Goal: Task Accomplishment & Management: Complete application form

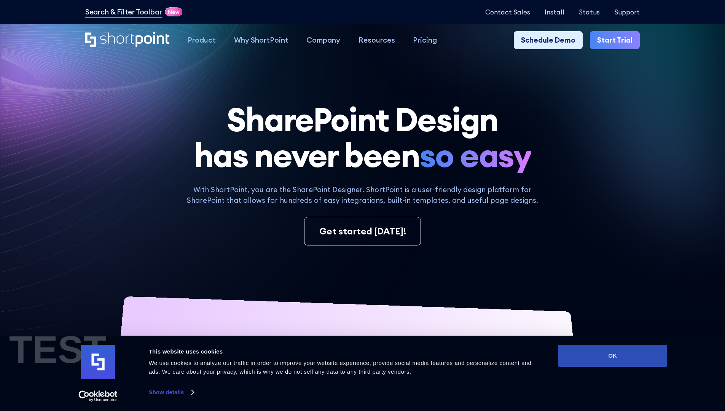
click at [613, 356] on button "OK" at bounding box center [613, 356] width 109 height 22
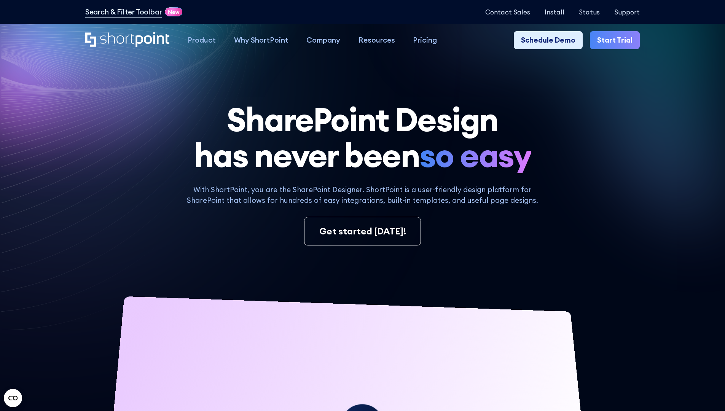
click at [618, 40] on link "Start Trial" at bounding box center [615, 40] width 50 height 18
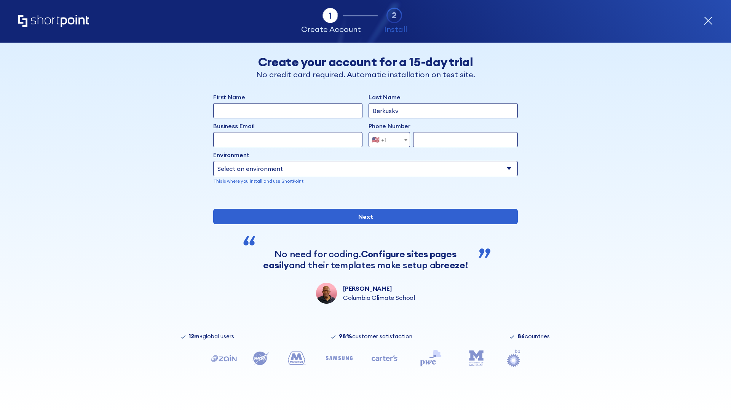
type input "Berkuskv"
type input "[EMAIL_ADDRESS][DOMAIN_NAME]"
type input "2125556789"
select select "Microsoft 365"
type input "2125556789"
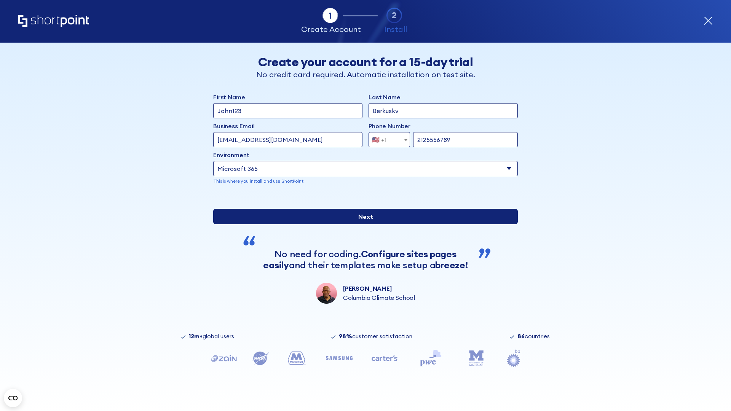
scroll to position [2, 0]
click at [362, 224] on input "Next" at bounding box center [365, 216] width 305 height 15
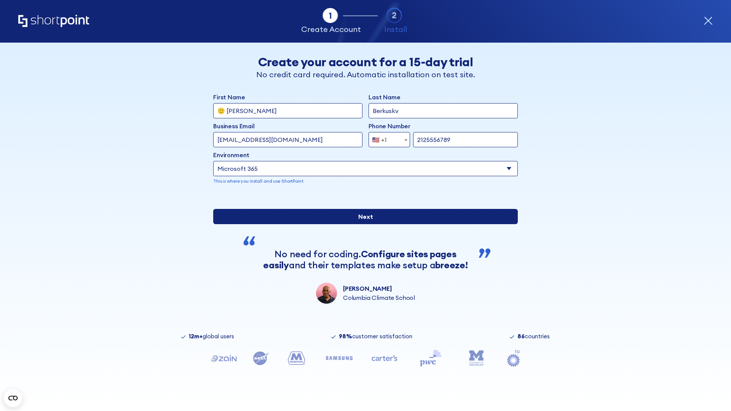
click at [362, 224] on input "Next" at bounding box center [365, 216] width 305 height 15
type input "Archebald"
click at [362, 224] on input "Next" at bounding box center [365, 216] width 305 height 15
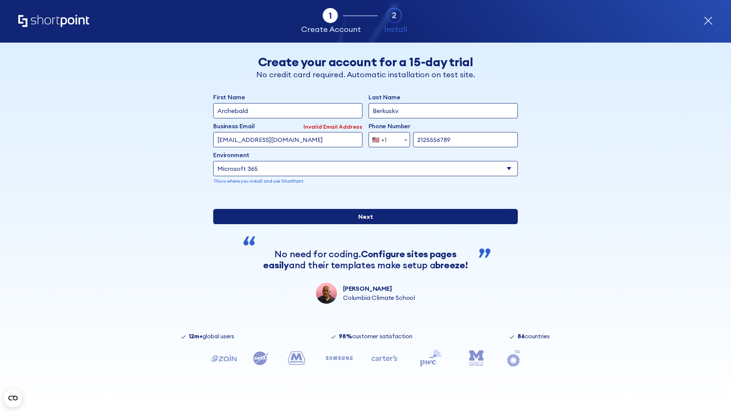
click at [362, 224] on input "Next" at bounding box center [365, 216] width 305 height 15
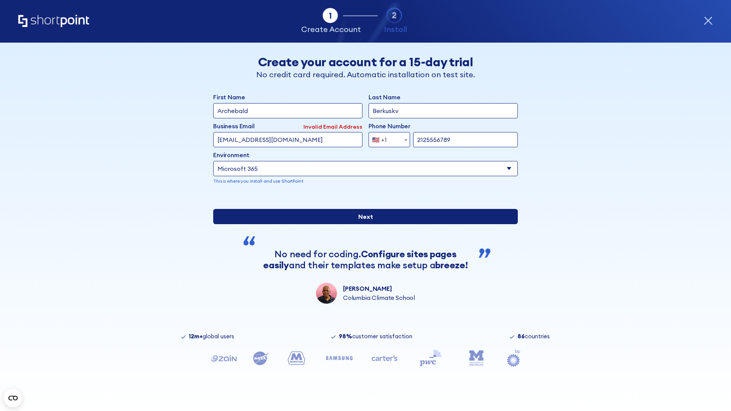
click at [362, 224] on input "Next" at bounding box center [365, 216] width 305 height 15
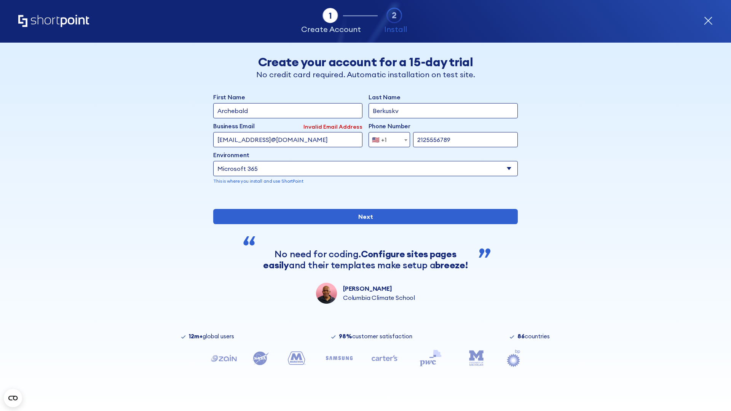
type input "testEmail@protonmail.comtest@shortpoint.com"
click at [386, 138] on span "🇺🇸 +1" at bounding box center [382, 139] width 26 height 15
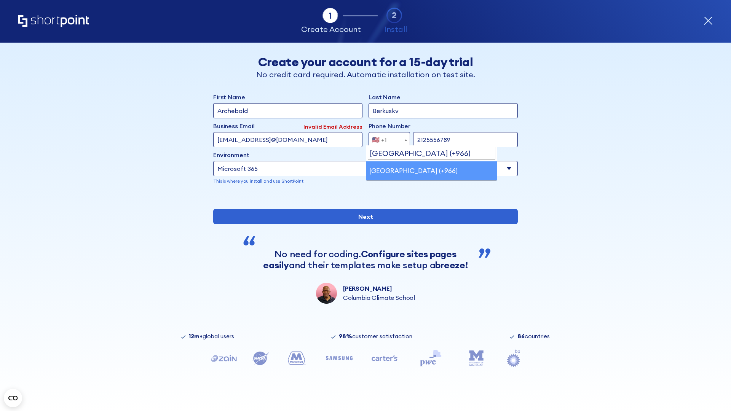
select select "+966"
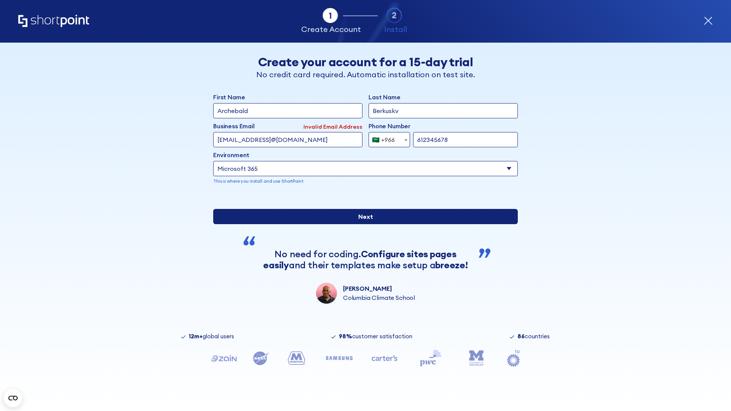
type input "612345678"
click at [362, 224] on input "Next" at bounding box center [365, 216] width 305 height 15
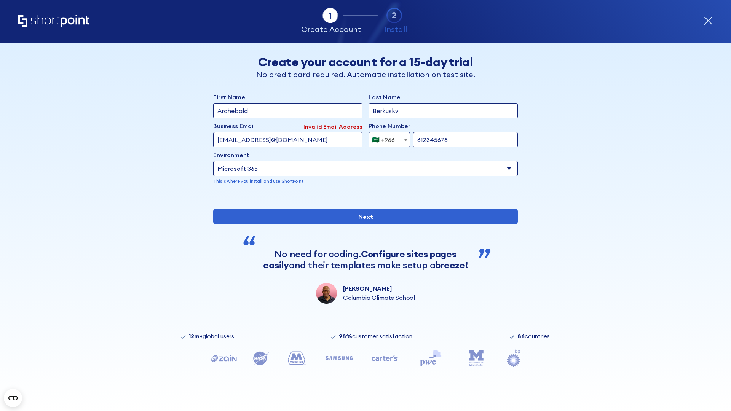
click at [386, 138] on div "🇸🇦 +966" at bounding box center [383, 139] width 23 height 15
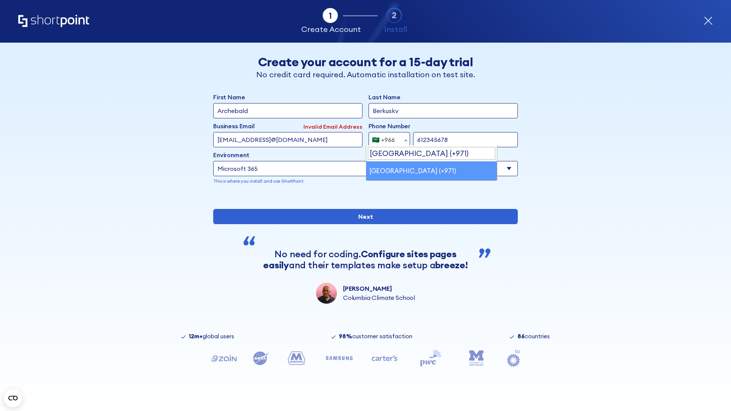
select select "+971"
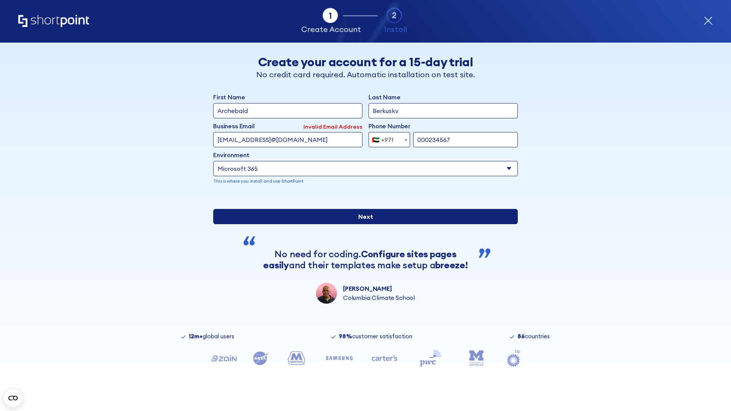
type input "000234567"
click at [362, 224] on input "Next" at bounding box center [365, 216] width 305 height 15
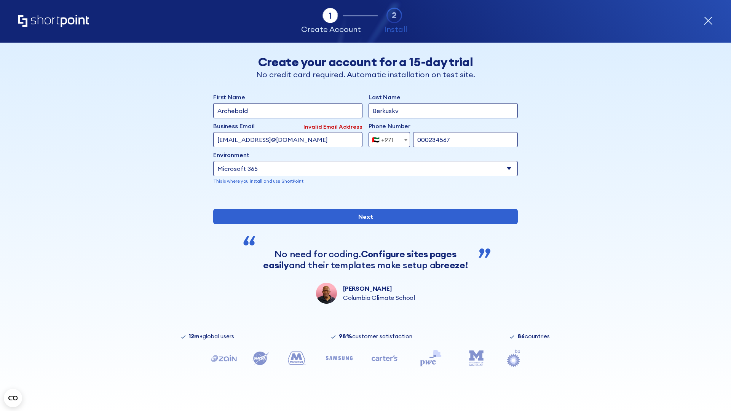
click at [386, 138] on div "🇦🇪 +971" at bounding box center [383, 139] width 22 height 15
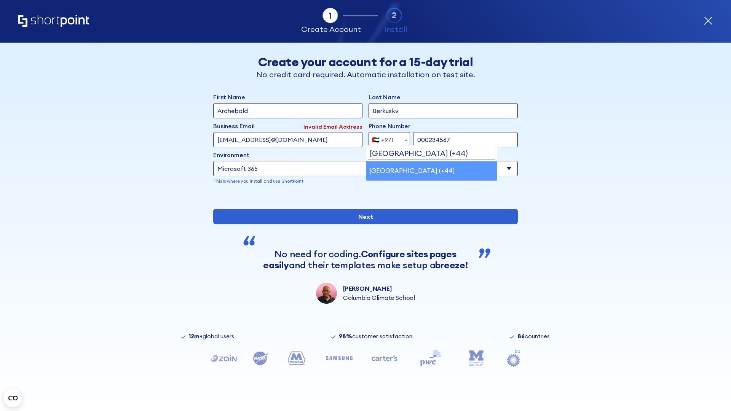
select select "+44"
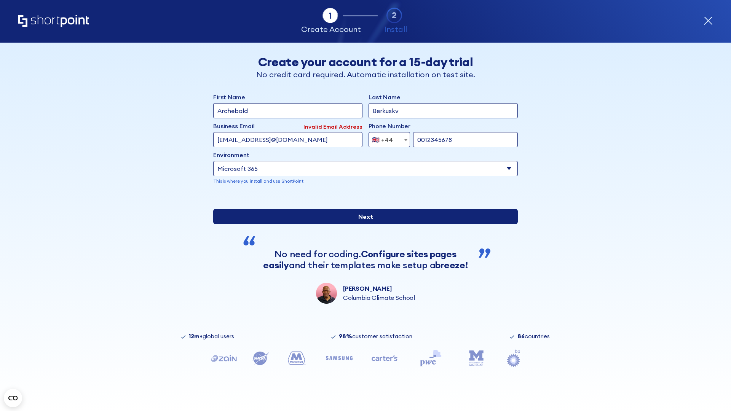
type input "0012345678"
click at [362, 224] on input "Next" at bounding box center [365, 216] width 305 height 15
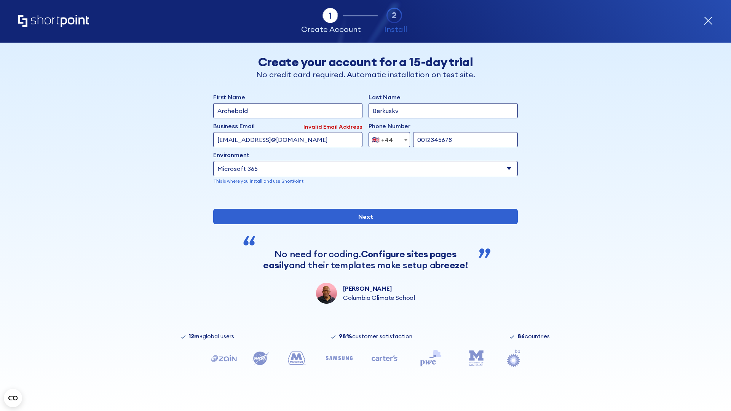
click at [386, 138] on div "🇬🇧 +44" at bounding box center [382, 139] width 21 height 15
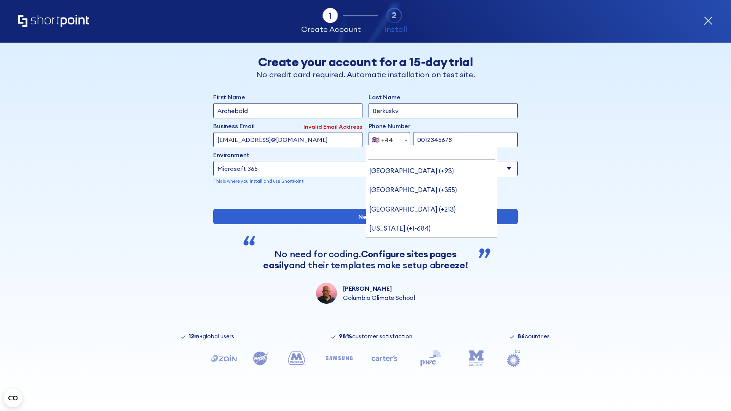
type input "Ukraine (+380)"
select select "+380"
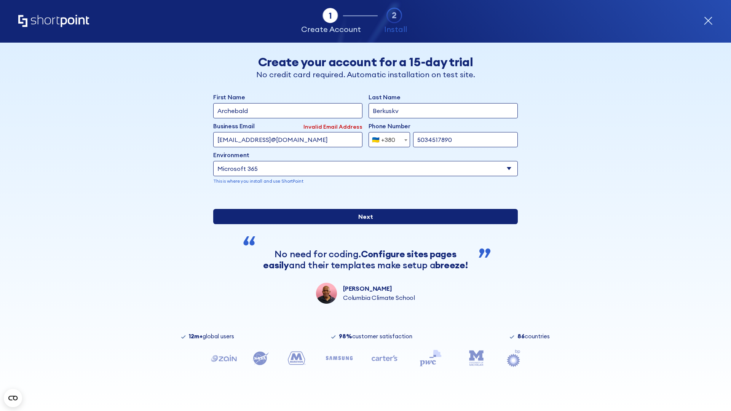
type input "5034517890"
click at [362, 224] on input "Next" at bounding box center [365, 216] width 305 height 15
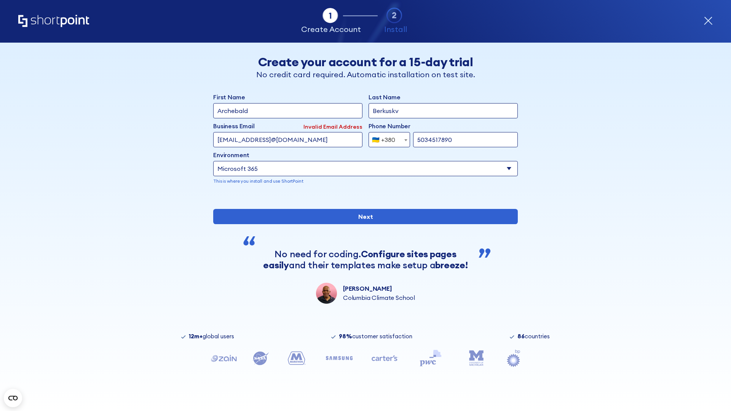
click at [386, 138] on div "🇺🇦 +380" at bounding box center [383, 139] width 23 height 15
select select "+1"
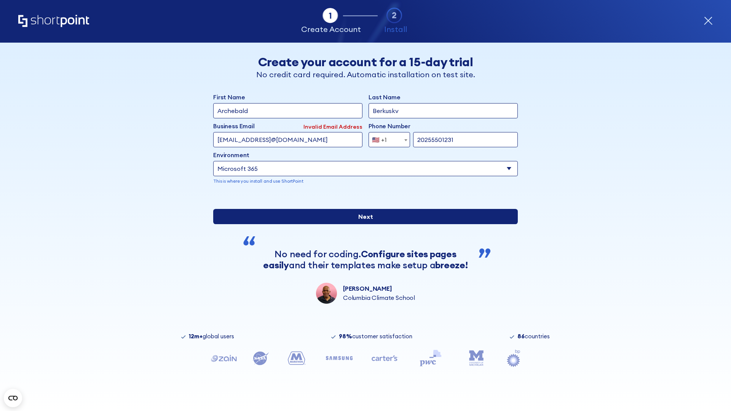
type input "20255501231"
click at [362, 224] on input "Next" at bounding box center [365, 216] width 305 height 15
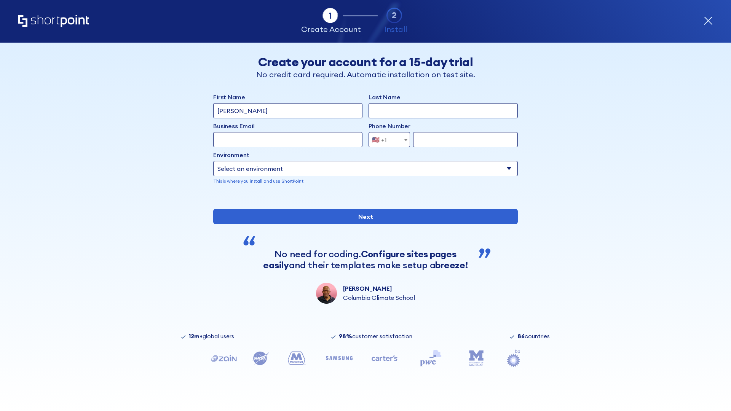
type input "Mary-Jane"
type input "Berkuskv"
type input "john@company.com"
click at [386, 140] on span "🇺🇸 +1" at bounding box center [382, 139] width 26 height 15
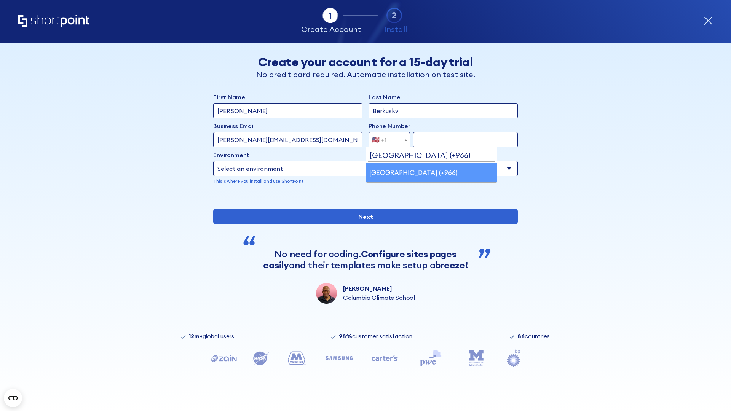
select select "+966"
type input "512345678"
select select "Microsoft 365"
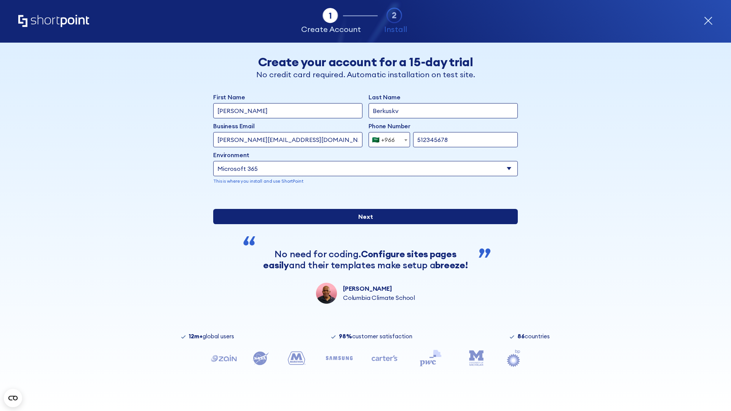
type input "512345678"
click at [362, 224] on input "Next" at bounding box center [365, 216] width 305 height 15
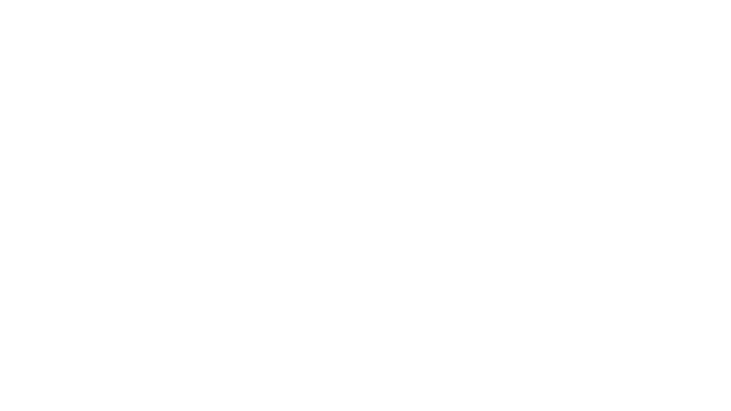
select select "+966"
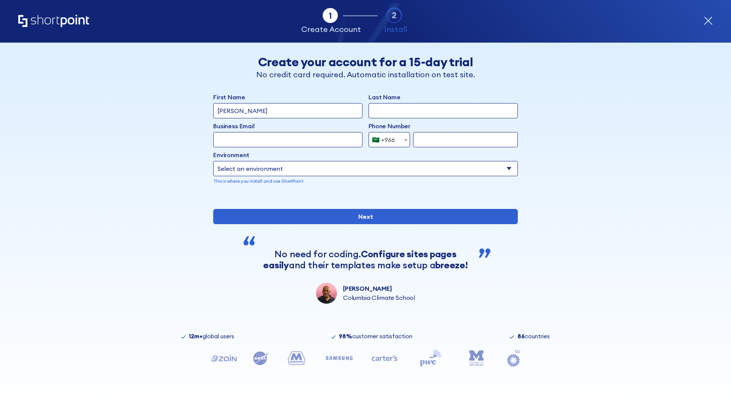
type input "[PERSON_NAME]"
type input "Berkuskv"
type input "hr@mybusiness.org"
click at [386, 140] on div "🇸🇦 +966" at bounding box center [383, 139] width 23 height 15
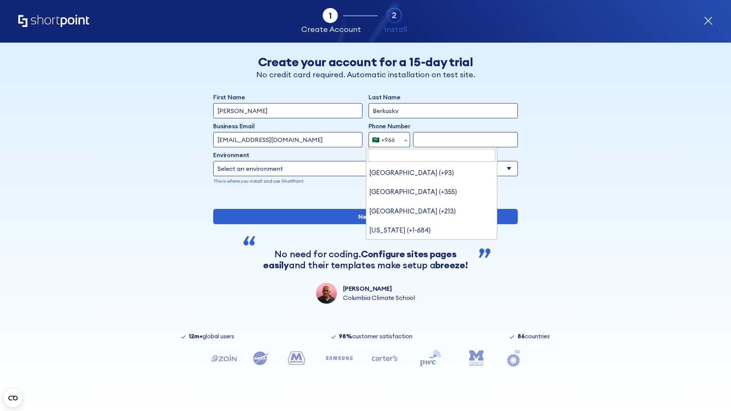
type input "[GEOGRAPHIC_DATA] (+971)"
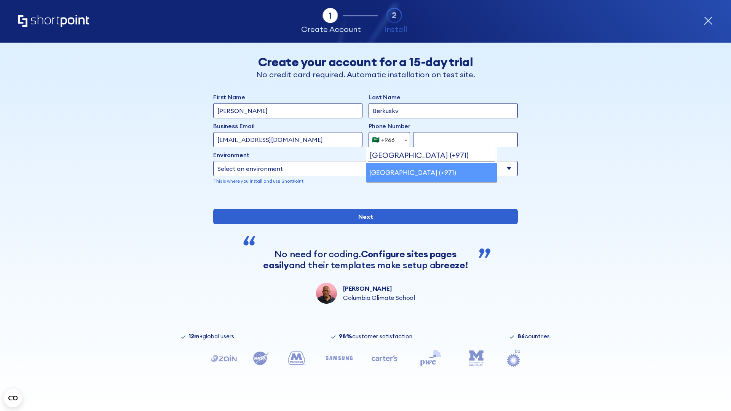
select select "+971"
type input "501234567"
select select "Microsoft 365"
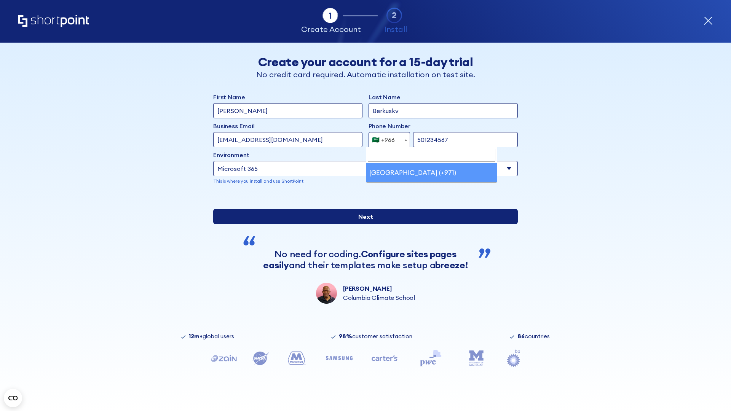
type input "501234567"
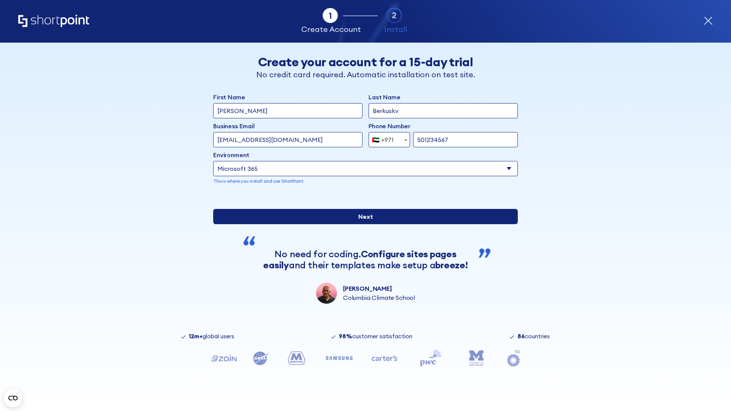
click at [362, 224] on input "Next" at bounding box center [365, 216] width 305 height 15
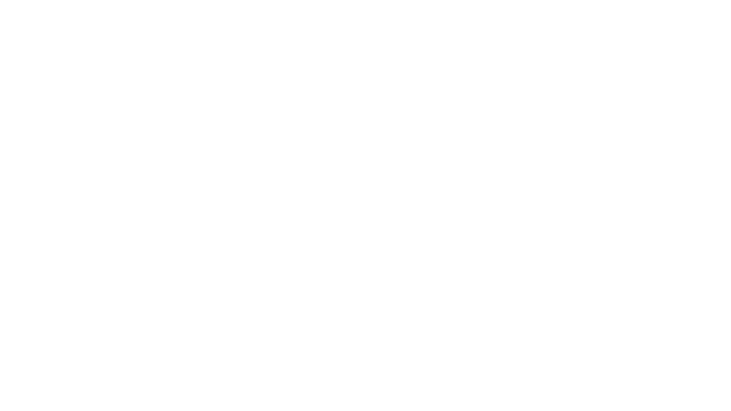
select select "+971"
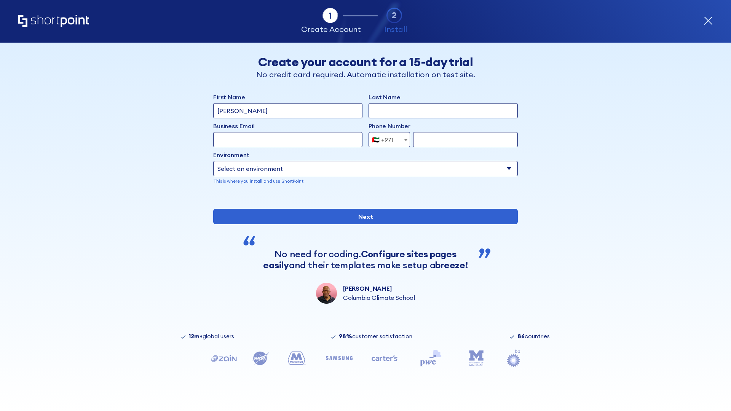
type input "Van der Meer"
type input "Berkuskv"
type input "support@university.edu"
click at [386, 140] on div "🇦🇪 +971" at bounding box center [383, 139] width 22 height 15
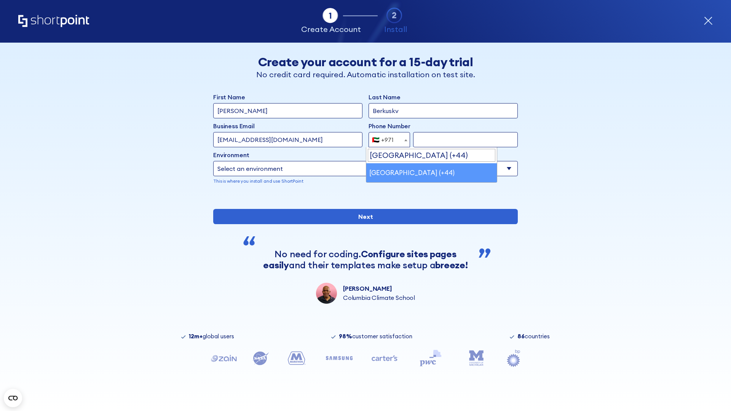
select select "+44"
type input "7912345678"
select select "Microsoft 365"
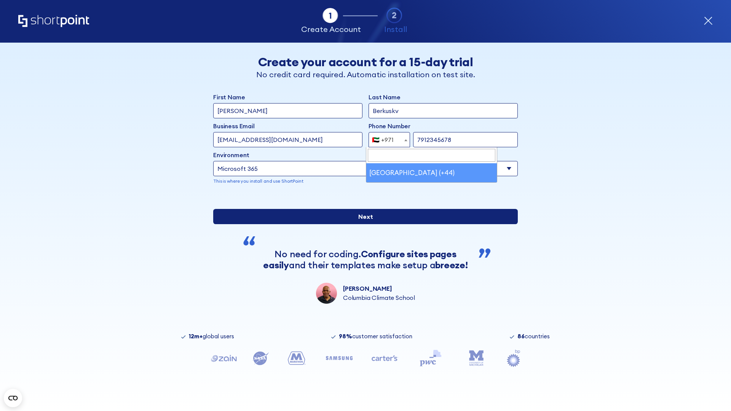
type input "7912345678"
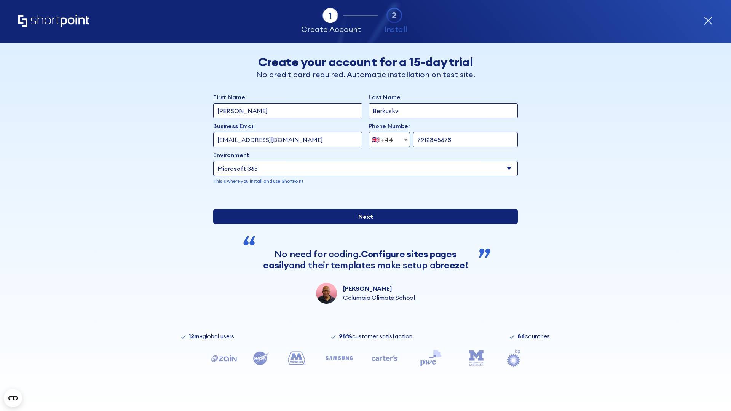
click at [362, 224] on input "Next" at bounding box center [365, 216] width 305 height 15
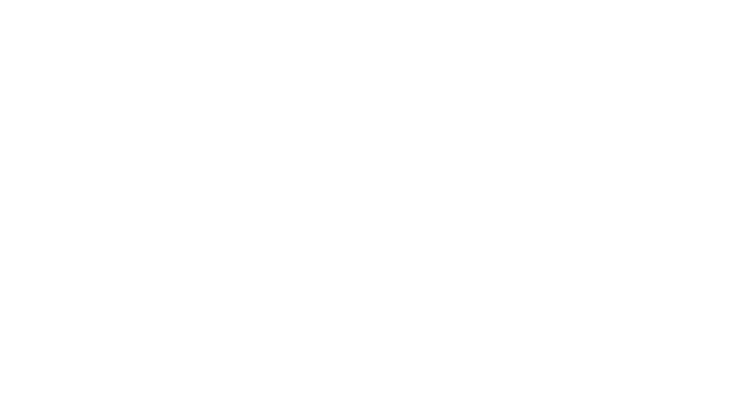
select select "+44"
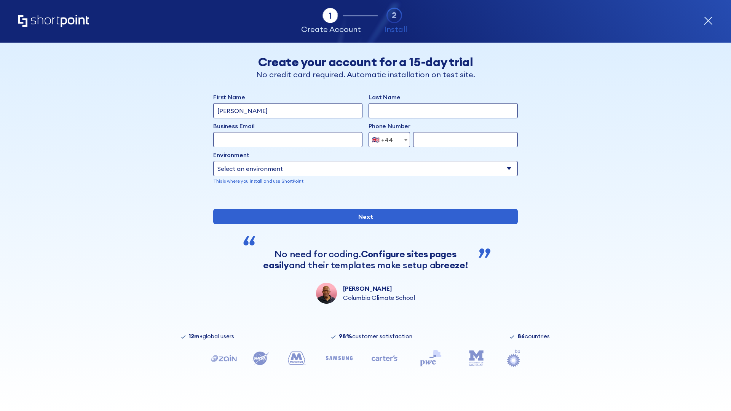
type input "[PERSON_NAME]"
type input "Berkuskv"
type input "[EMAIL_ADDRESS][DOMAIN_NAME]"
click at [386, 140] on div "🇬🇧 +44" at bounding box center [382, 139] width 21 height 15
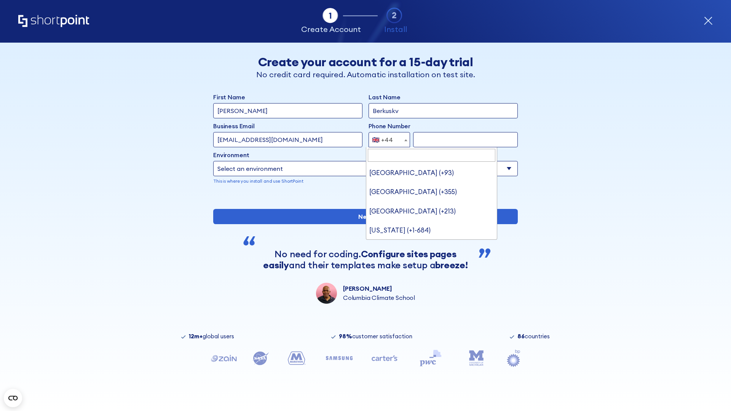
type input "Ukraine (+380)"
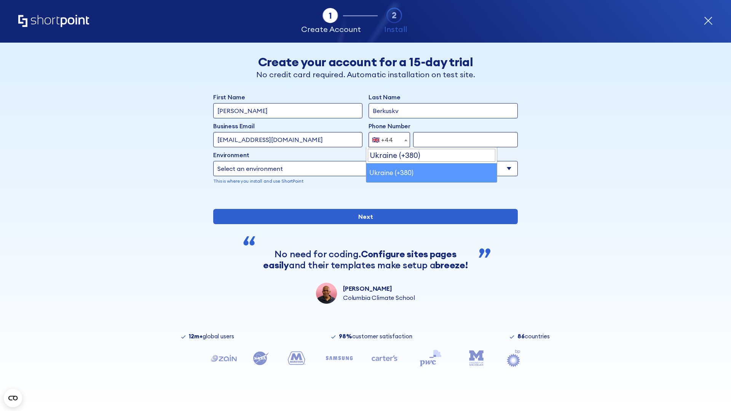
select select "+380"
type input "663451789"
select select "Microsoft 365"
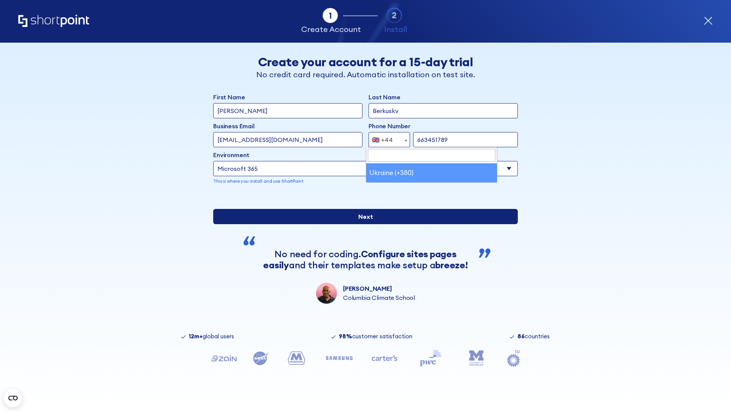
type input "663451789"
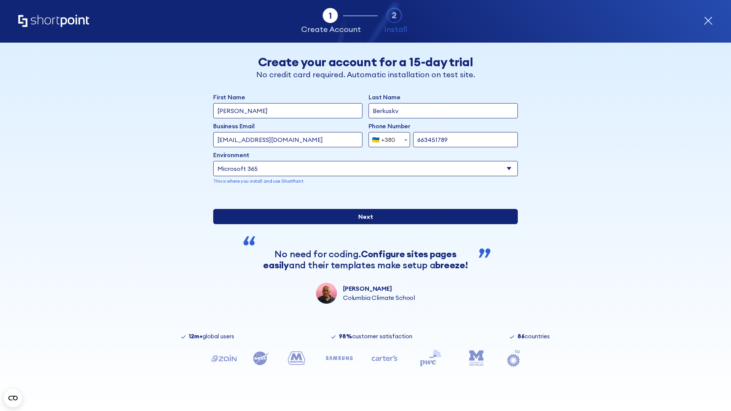
click at [362, 224] on input "Next" at bounding box center [365, 216] width 305 height 15
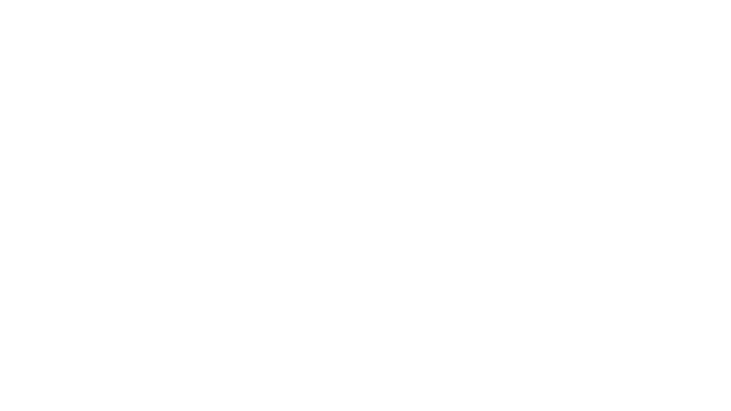
select select "+380"
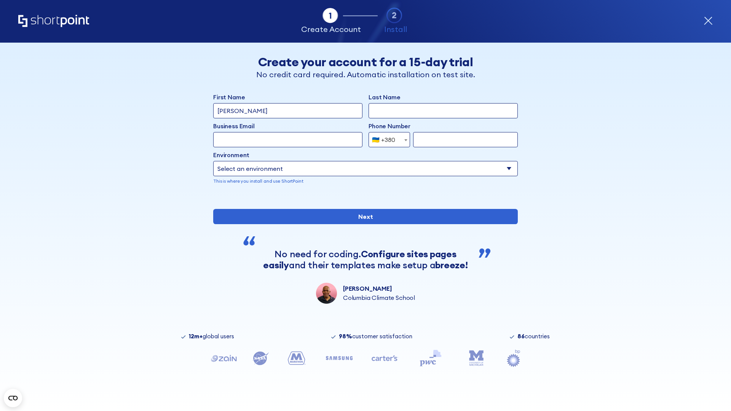
type input "Élodie L'Haÿ"
type input "Berkuskv"
type input "team@hospital-uae.health"
click at [386, 138] on div "🇺🇦 +380" at bounding box center [383, 139] width 23 height 15
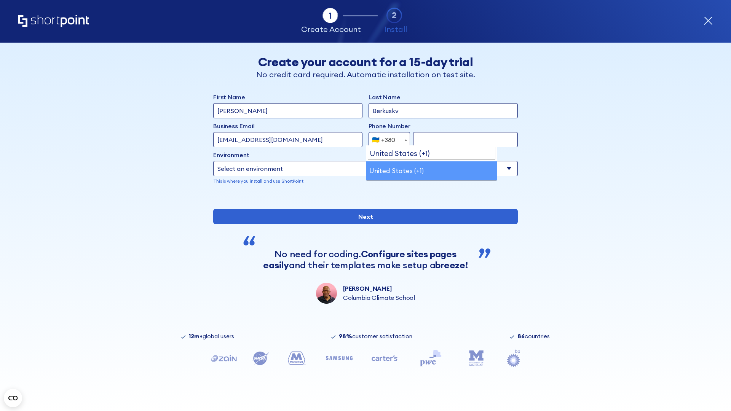
select select "+1"
type input "2025550123"
select select "Microsoft 365"
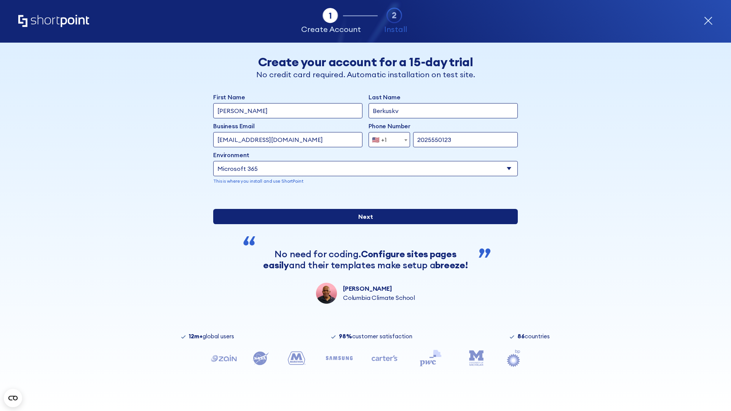
type input "2025550123"
click at [362, 224] on input "Next" at bounding box center [365, 216] width 305 height 15
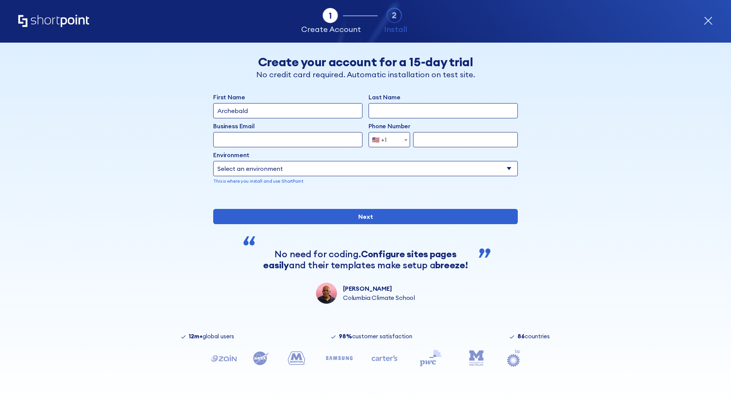
type input "Archebald"
type input "Berkuskv"
type input "[EMAIL_ADDRESS][DOMAIN_NAME]"
type input "2125556789"
select select "SharePoint 2019 (On-Premise)"
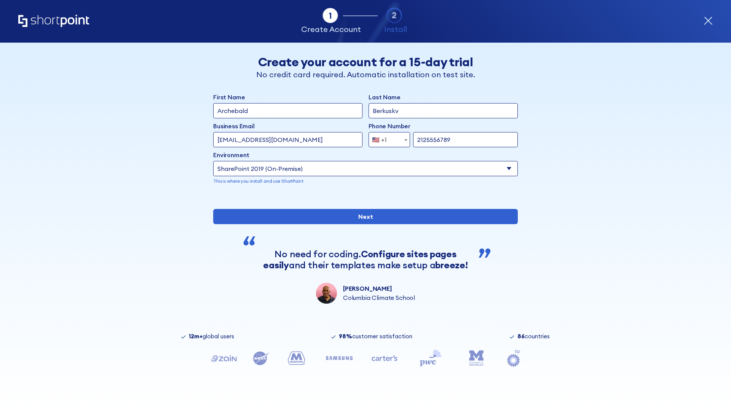
type input "2125556789"
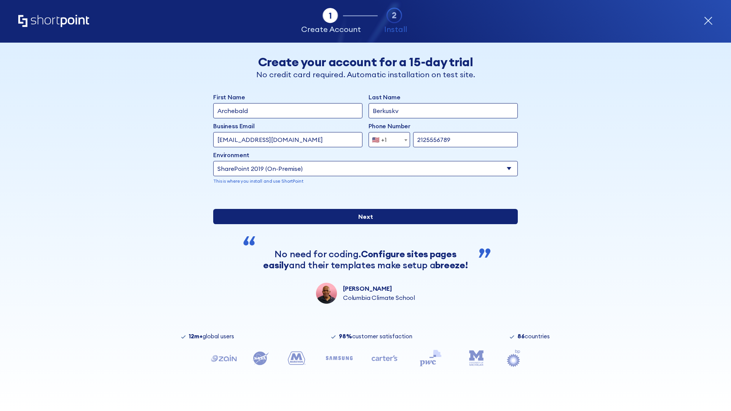
type input "[URL][DOMAIN_NAME]"
click at [362, 224] on input "Next" at bounding box center [365, 216] width 305 height 15
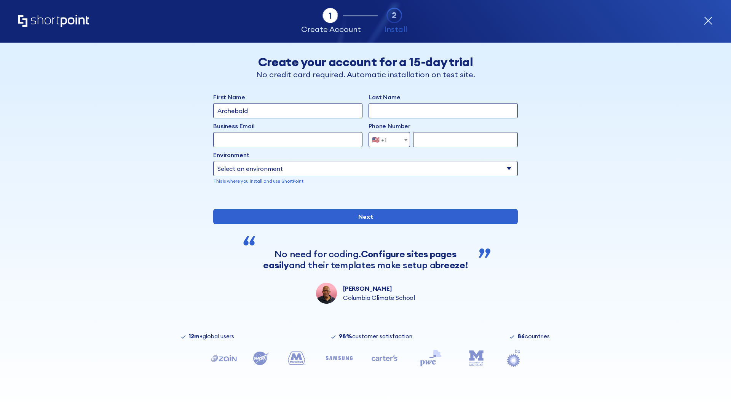
type input "Archebald"
type input "Berkuskv"
type input "[EMAIL_ADDRESS][DOMAIN_NAME]"
type input "2125556789"
select select "SharePoint 2019 (On-Premise)"
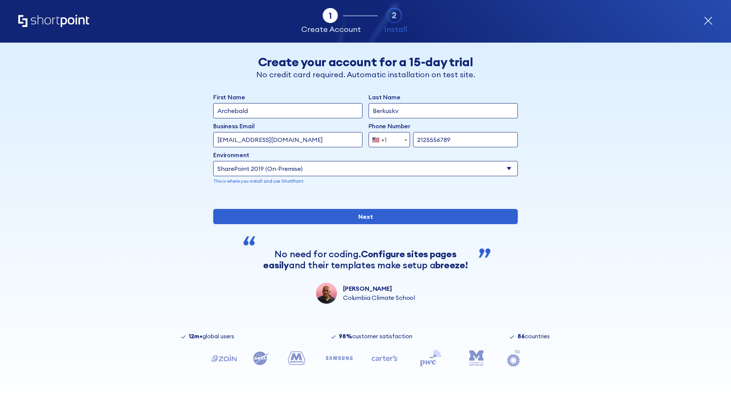
type input "2125556789"
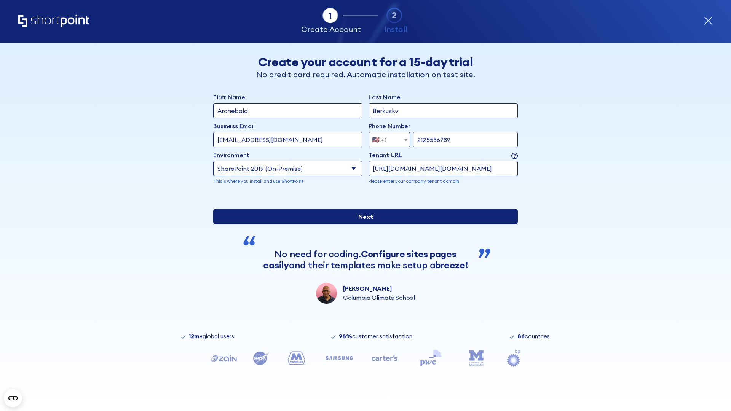
type input "http://malicious.com/sharepoint.com"
click at [362, 252] on div "First Name Archebald Last Name Berkuskv Business Email Invalid Email Address te…" at bounding box center [365, 198] width 305 height 211
click at [362, 224] on input "Next" at bounding box center [365, 216] width 305 height 15
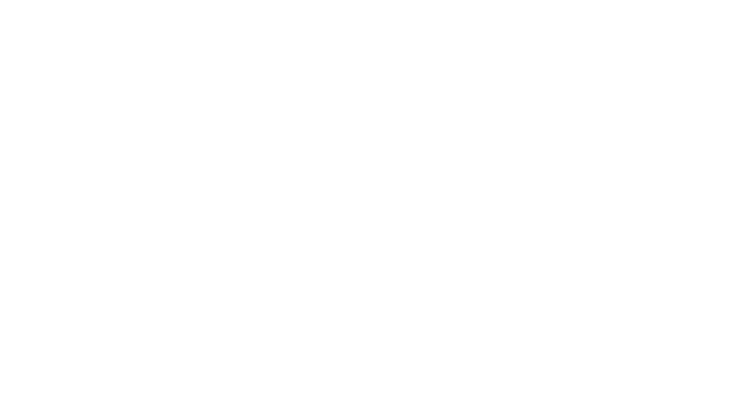
type input "Archebald"
type input "Berkuskv"
type input "[EMAIL_ADDRESS][DOMAIN_NAME]"
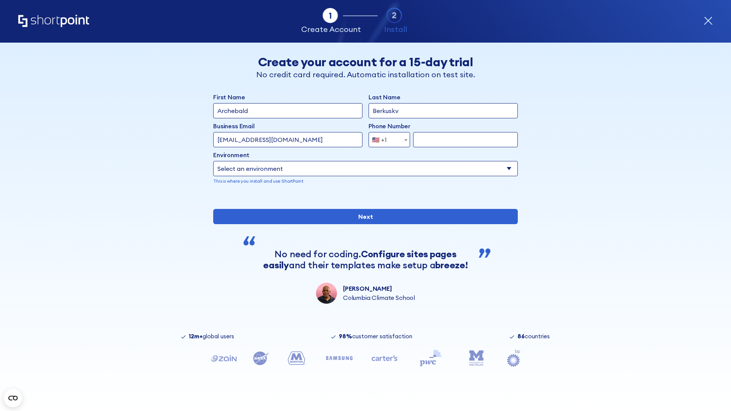
type input "2125556789"
select select "SharePoint 2019 (On-Premise)"
type input "2125556789"
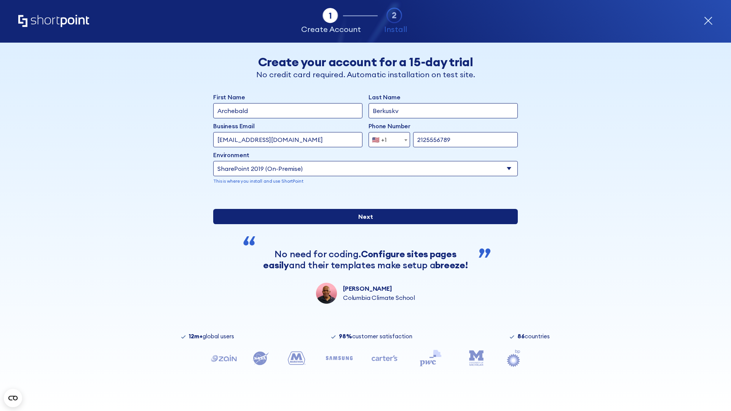
type input "ftp://site.sharepoint.dem"
click at [362, 260] on div "First Name Archebald Last Name Berkuskv Business Email Invalid Email Address te…" at bounding box center [365, 198] width 305 height 211
click at [362, 224] on input "Next" at bounding box center [365, 216] width 305 height 15
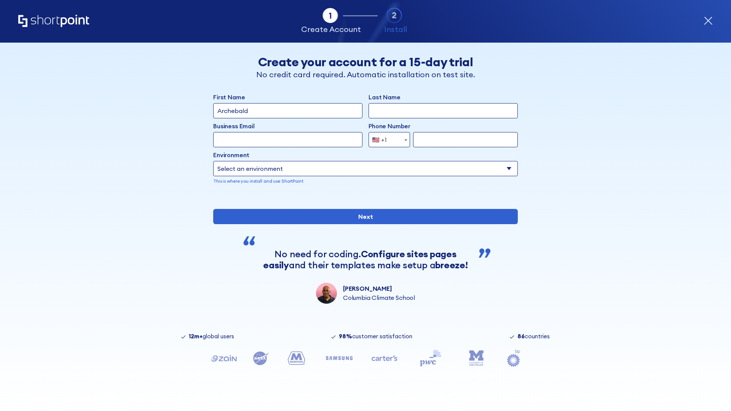
type input "Archebald"
type input "Berkuskv"
type input "[EMAIL_ADDRESS][DOMAIN_NAME]"
type input "2125556789"
select select "SharePoint 2019 (On-Premise)"
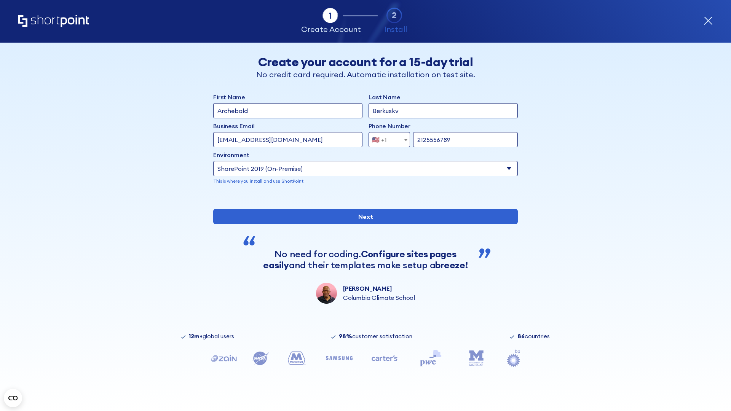
type input "2125556789"
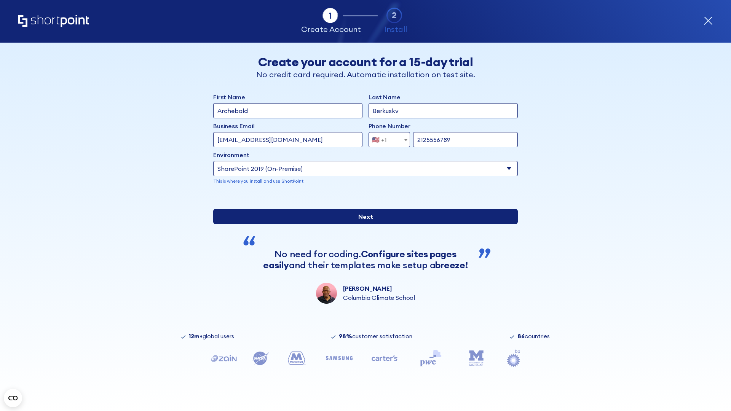
type input "https://sharepoint.com.evil.com"
click at [362, 224] on input "Next" at bounding box center [365, 216] width 305 height 15
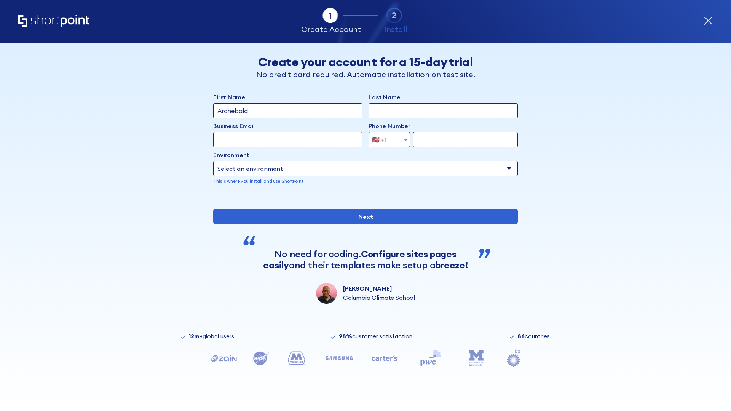
type input "Archebald"
type input "Berkuskv"
type input "[EMAIL_ADDRESS][DOMAIN_NAME]"
type input "2125556789"
select select "SharePoint 2019 (On-Premise)"
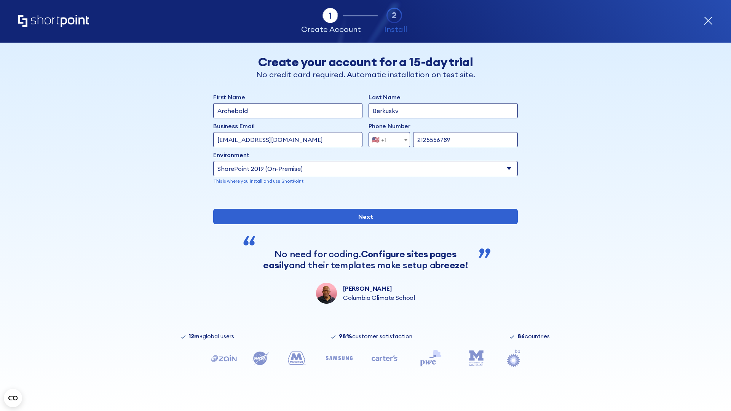
type input "2125556789"
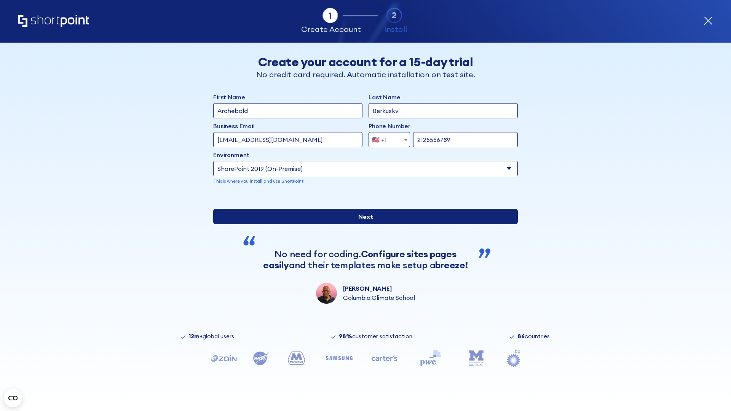
type input "[URL][DOMAIN_NAME]"
click at [362, 224] on input "Next" at bounding box center [365, 216] width 305 height 15
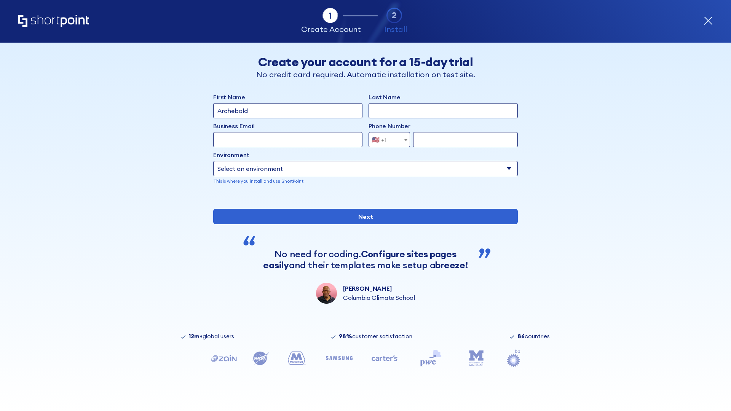
type input "Archebald"
type input "Berkuskv"
type input "[EMAIL_ADDRESS][DOMAIN_NAME]"
type input "2125556789"
select select "SharePoint 2019 (On-Premise)"
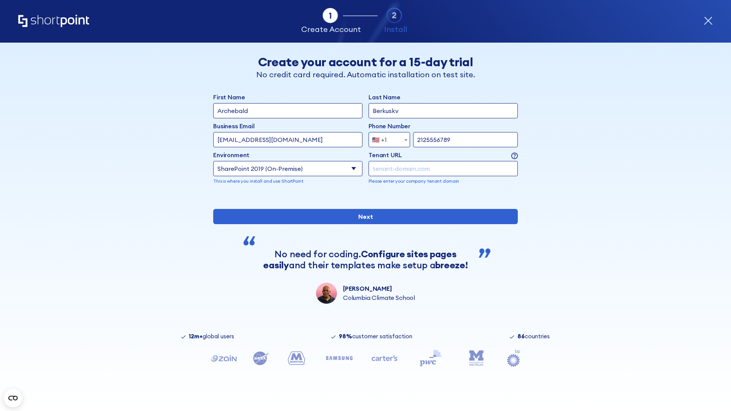
type input "2125556789"
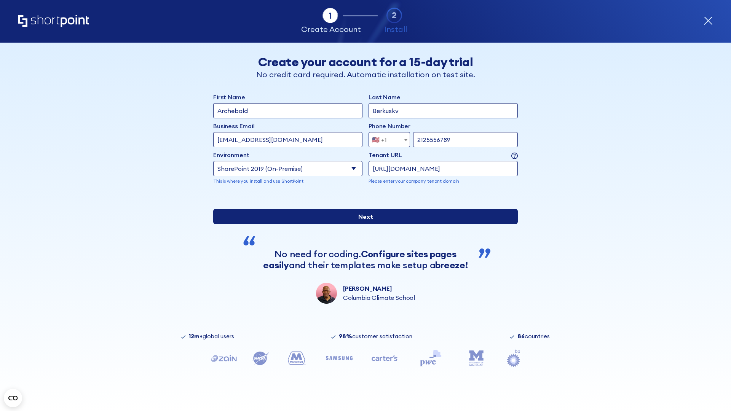
type input "[URL][DOMAIN_NAME]"
click at [362, 224] on input "Next" at bounding box center [365, 216] width 305 height 15
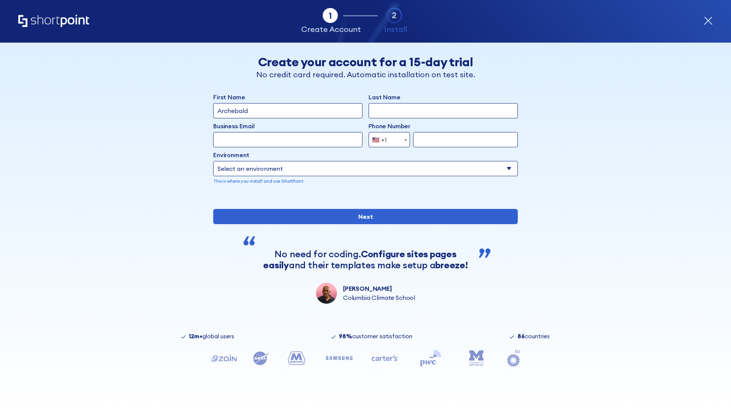
type input "Archebald"
type input "Berkuskv"
type input "[EMAIL_ADDRESS][DOMAIN_NAME]"
type input "2125556789"
select select "SharePoint 2019 (On-Premise)"
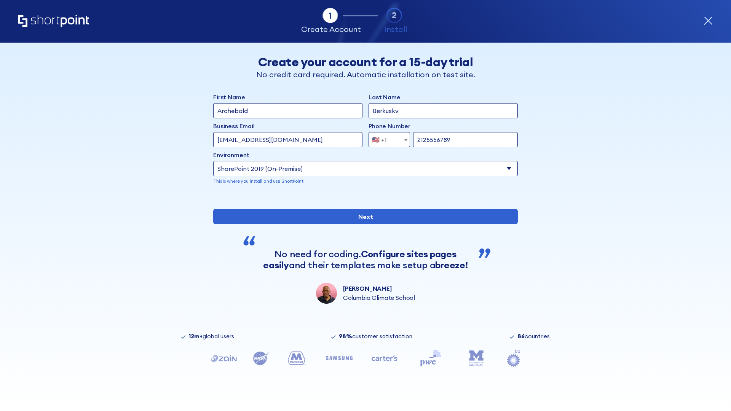
type input "2125556789"
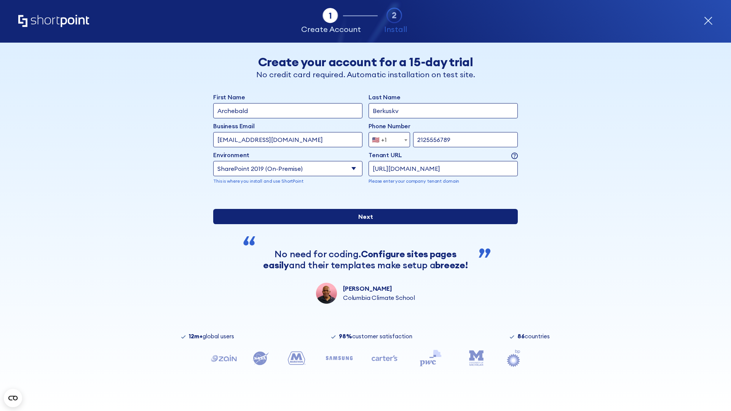
type input "[URL][DOMAIN_NAME]"
click at [362, 224] on input "Next" at bounding box center [365, 216] width 305 height 15
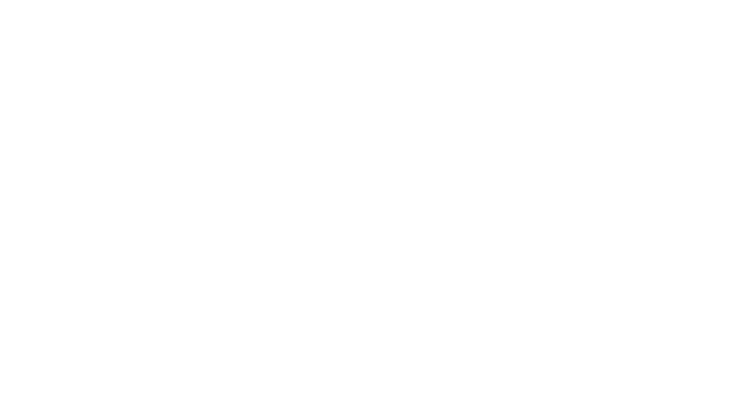
type input "Archebald"
type input "Berkuskv"
type input "[EMAIL_ADDRESS][DOMAIN_NAME]"
type input "2125556789"
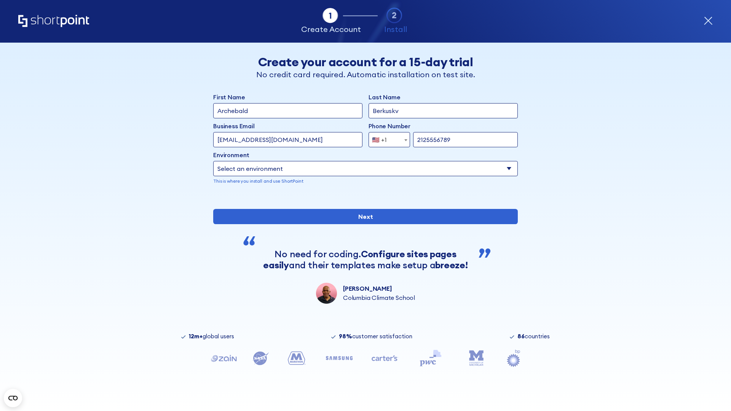
select select "SharePoint 2019 (On-Premise)"
type input "2125556789"
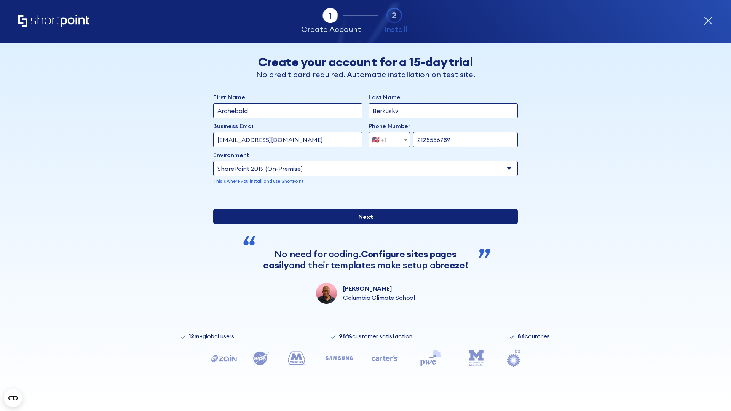
type input "[URL][DOMAIN_NAME]"
click at [362, 258] on div "First Name Archebald Last Name Berkuskv Business Email Invalid Email Address [E…" at bounding box center [365, 198] width 305 height 211
click at [362, 224] on input "Next" at bounding box center [365, 216] width 305 height 15
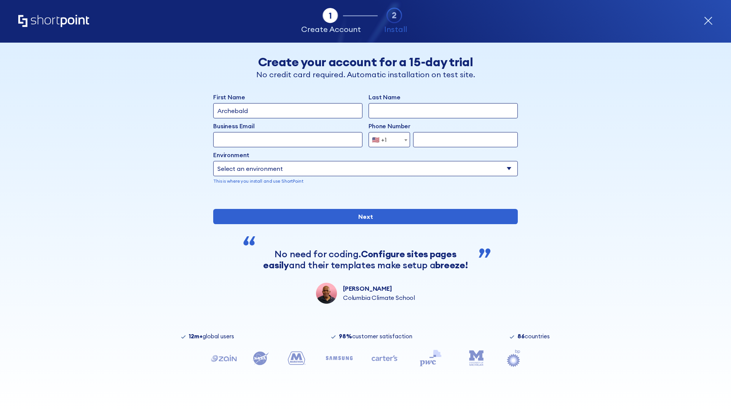
type input "Archebald"
type input "Berkuskv"
type input "[EMAIL_ADDRESS][DOMAIN_NAME]"
type input "2125556789"
select select "SharePoint 2019 (On-Premise)"
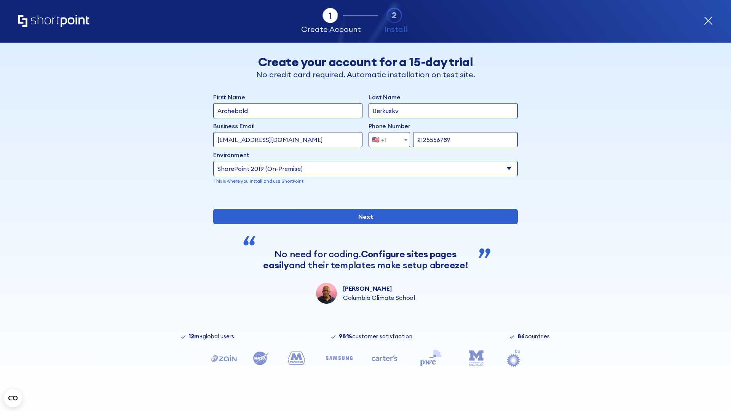
type input "2125556789"
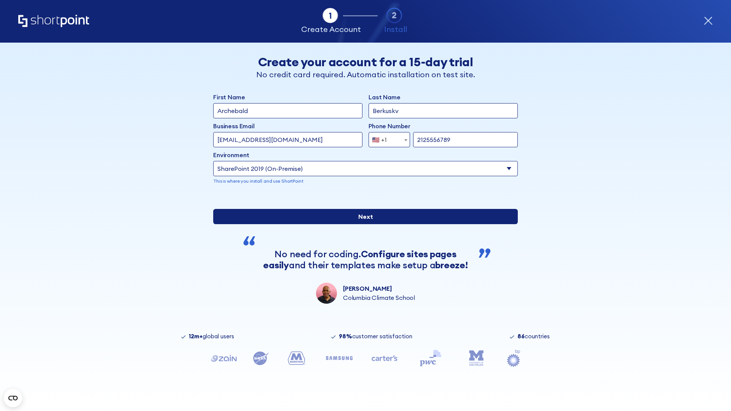
type input "[URL][DOMAIN_NAME]"
click at [362, 224] on input "Next" at bounding box center [365, 216] width 305 height 15
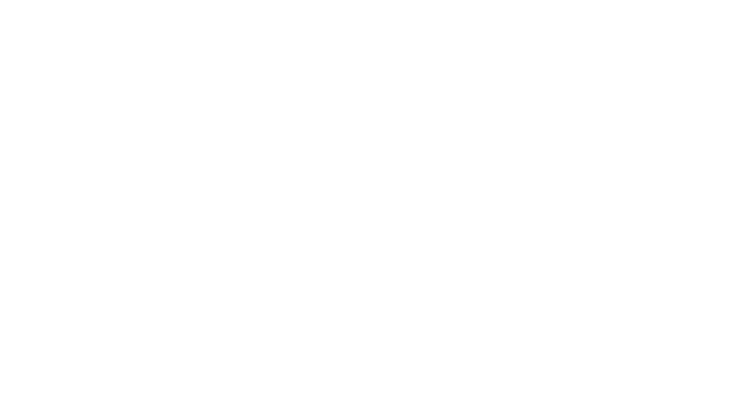
type input "Archebald"
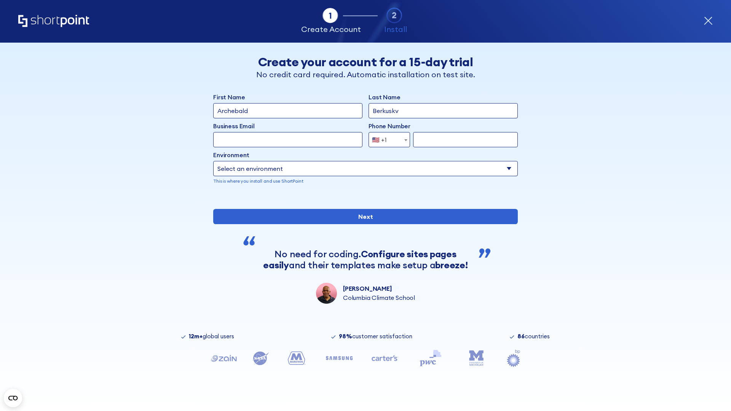
type input "Berkuskv"
type input "[EMAIL_ADDRESS][DOMAIN_NAME]"
type input "2125556789"
select select "SharePoint 2019 (On-Premise)"
type input "2125556789"
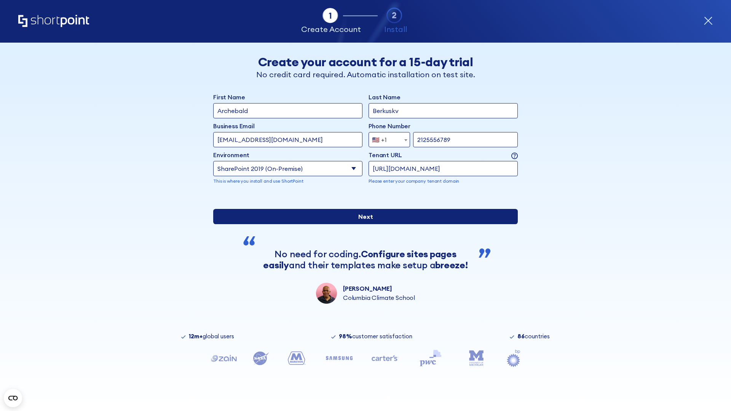
type input "[URL][DOMAIN_NAME]"
click at [362, 224] on input "Next" at bounding box center [365, 216] width 305 height 15
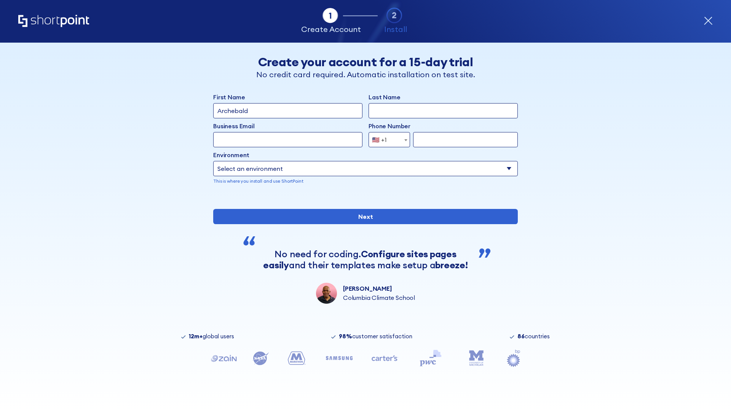
type input "Archebald"
type input "Berkuskv"
type input "[EMAIL_ADDRESS][DOMAIN_NAME]"
type input "2125556789"
select select "SharePoint 2016 (On-Premise)"
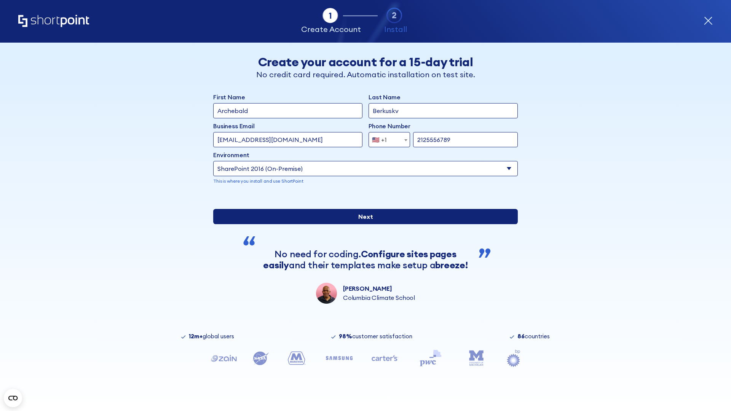
type input "2125556789"
click at [362, 224] on input "Next" at bounding box center [365, 216] width 305 height 15
